Goal: Information Seeking & Learning: Learn about a topic

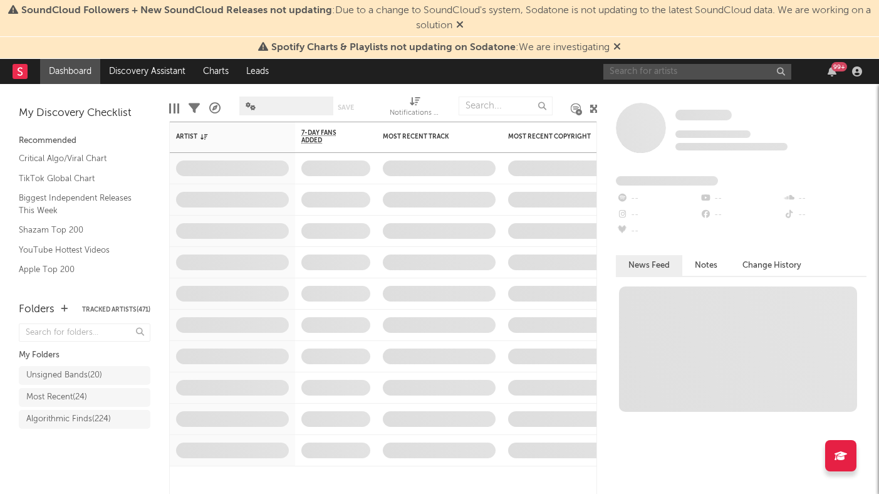
click at [694, 74] on input "text" at bounding box center [698, 72] width 188 height 16
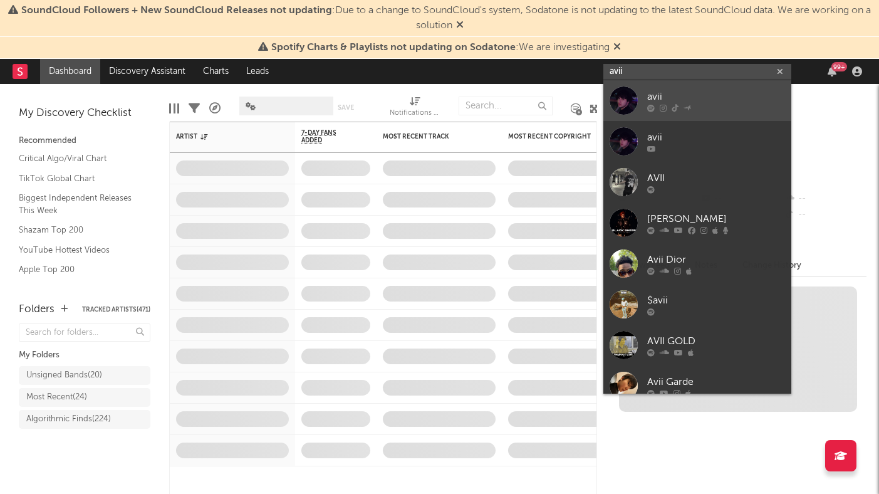
type input "avii"
click at [666, 92] on div "avii" at bounding box center [716, 96] width 138 height 15
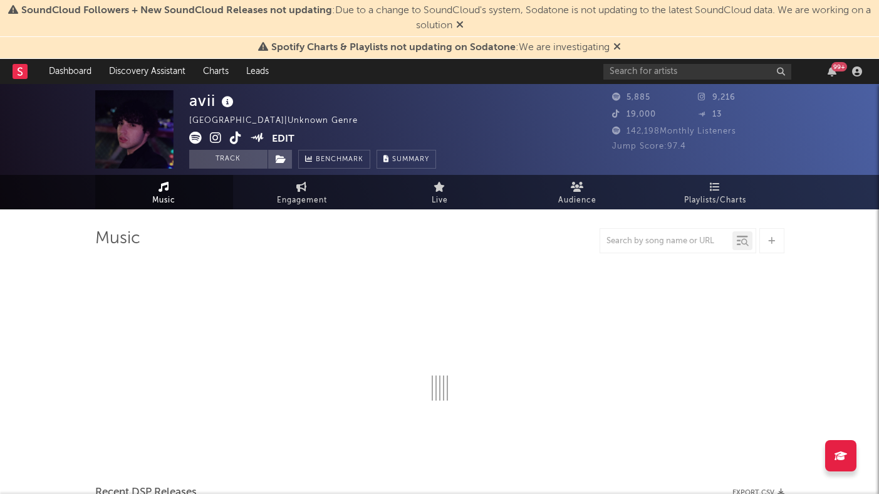
select select "1w"
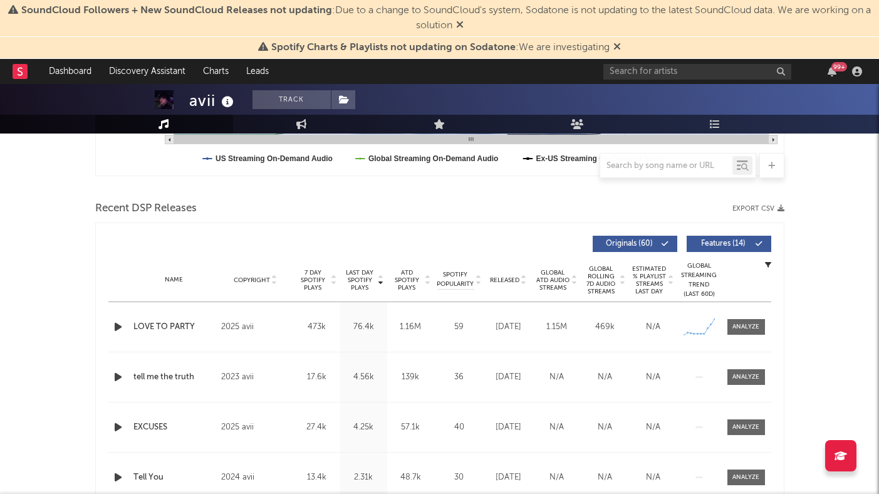
scroll to position [440, 0]
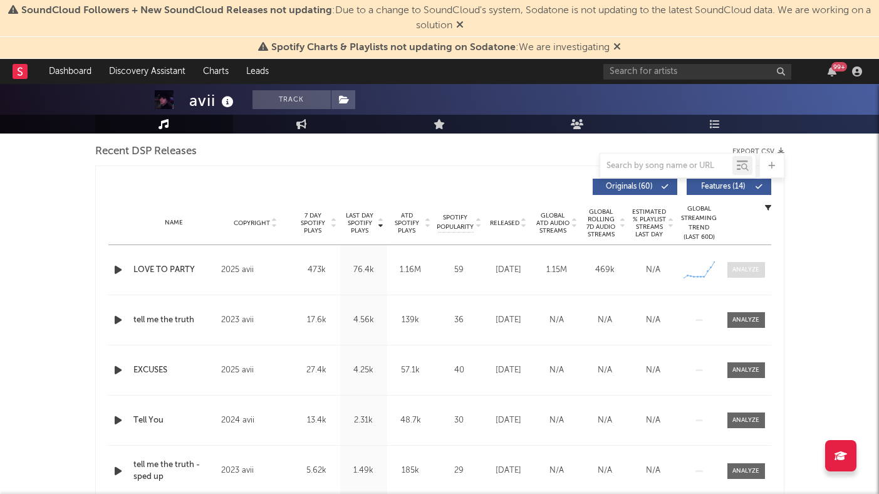
click at [750, 268] on div at bounding box center [746, 269] width 27 height 9
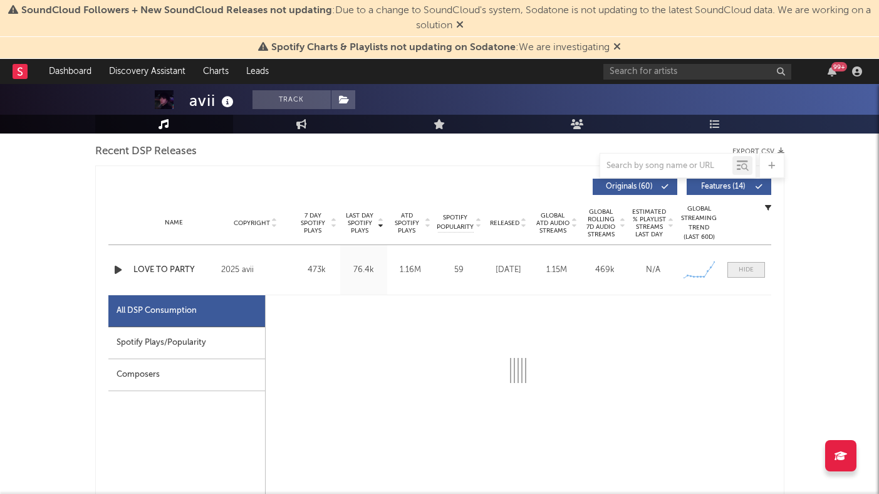
select select "1w"
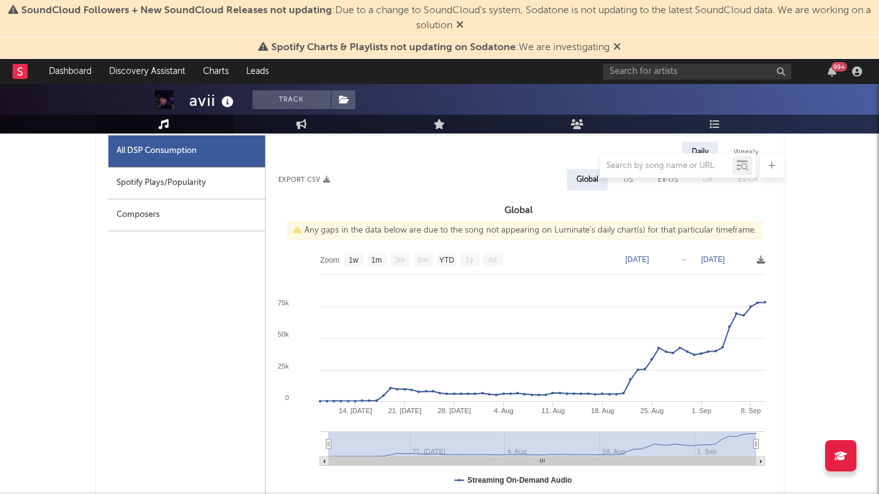
scroll to position [610, 0]
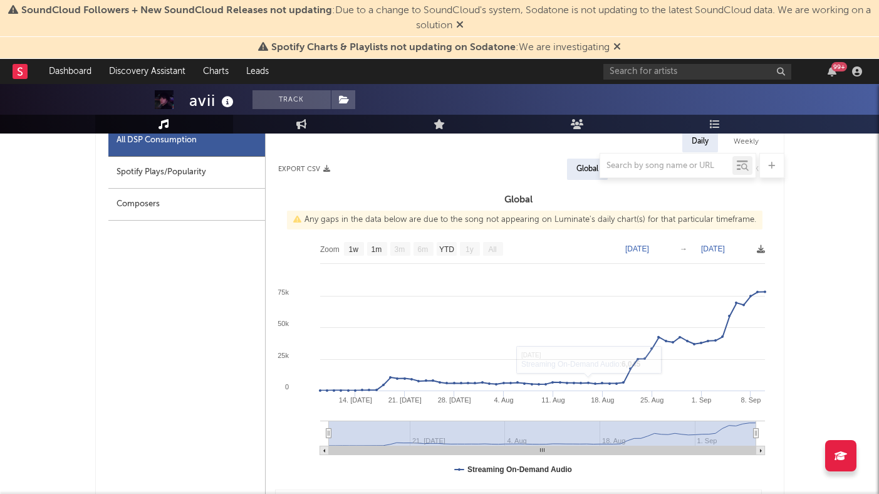
click at [188, 171] on div at bounding box center [439, 165] width 689 height 25
click at [166, 174] on div at bounding box center [439, 165] width 689 height 25
click at [153, 182] on div "Spotify Plays/Popularity" at bounding box center [186, 173] width 157 height 32
select select "1w"
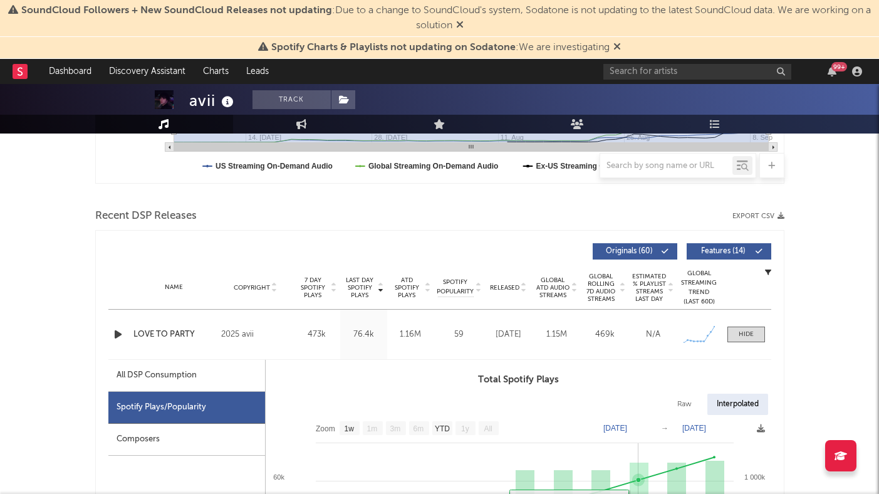
scroll to position [374, 0]
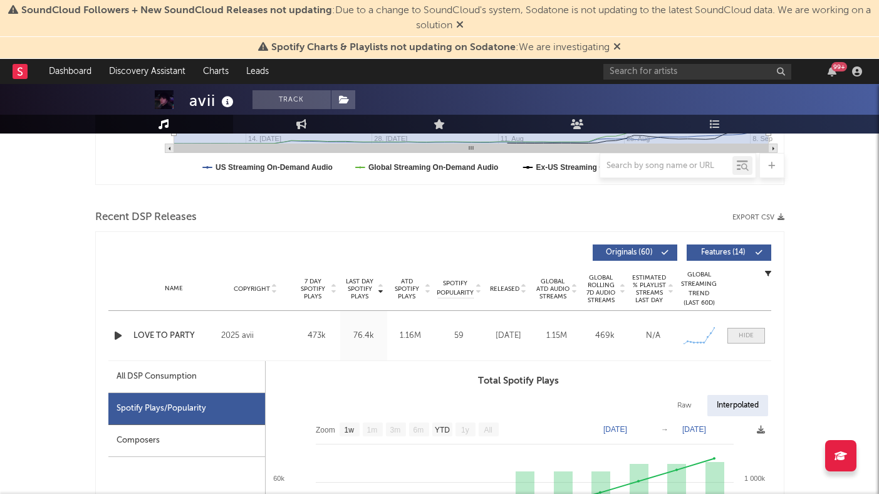
click at [743, 338] on div at bounding box center [746, 335] width 15 height 9
